Goal: Transaction & Acquisition: Purchase product/service

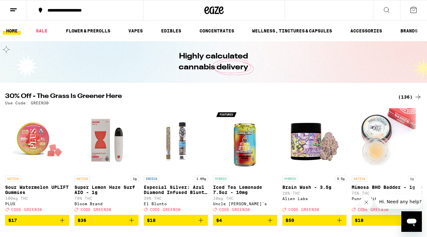
click at [404, 96] on div "(136)" at bounding box center [410, 97] width 24 height 8
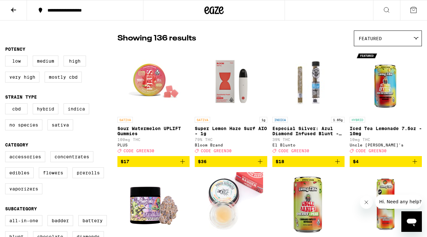
scroll to position [53, 0]
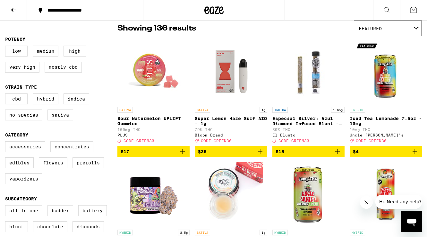
click at [89, 168] on label "Prerolls" at bounding box center [88, 162] width 31 height 11
click at [7, 142] on input "Prerolls" at bounding box center [6, 142] width 0 height 0
checkbox input "true"
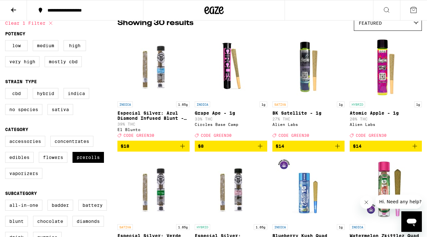
scroll to position [19, 0]
